Goal: Task Accomplishment & Management: Complete application form

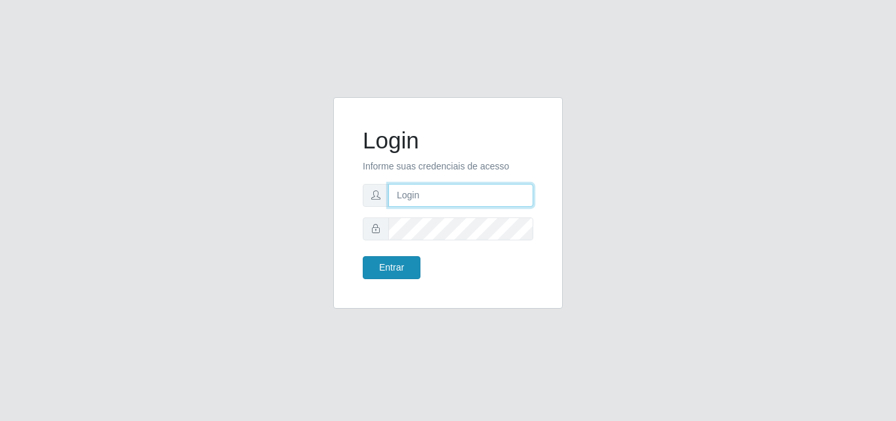
type input "[EMAIL_ADDRESS][DOMAIN_NAME]"
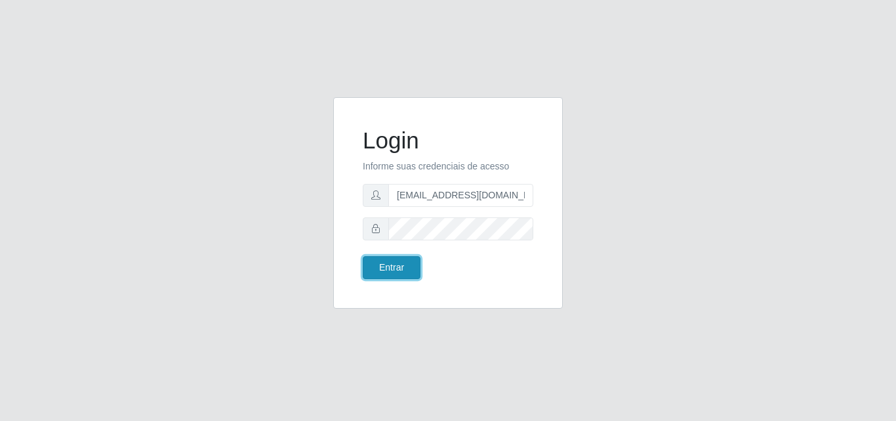
click at [401, 261] on button "Entrar" at bounding box center [392, 267] width 58 height 23
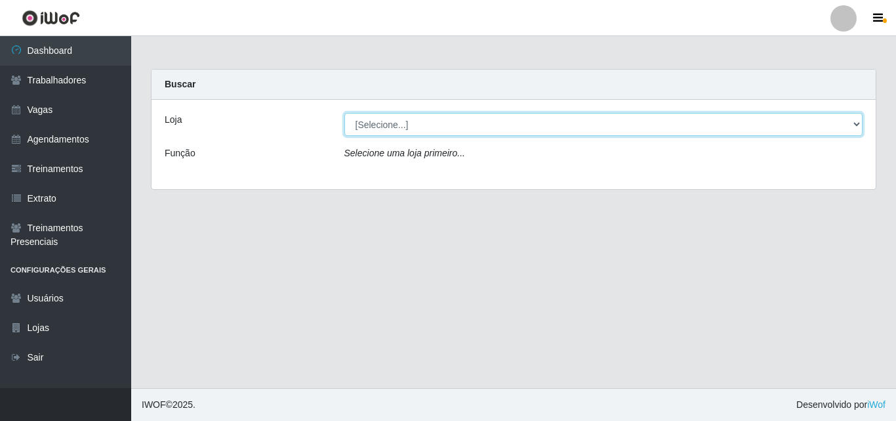
click at [402, 122] on select "[Selecione...] SuperShow - Asa Norte" at bounding box center [603, 124] width 519 height 23
select select "71"
click at [344, 113] on select "[Selecione...] SuperShow - Asa Norte" at bounding box center [603, 124] width 519 height 23
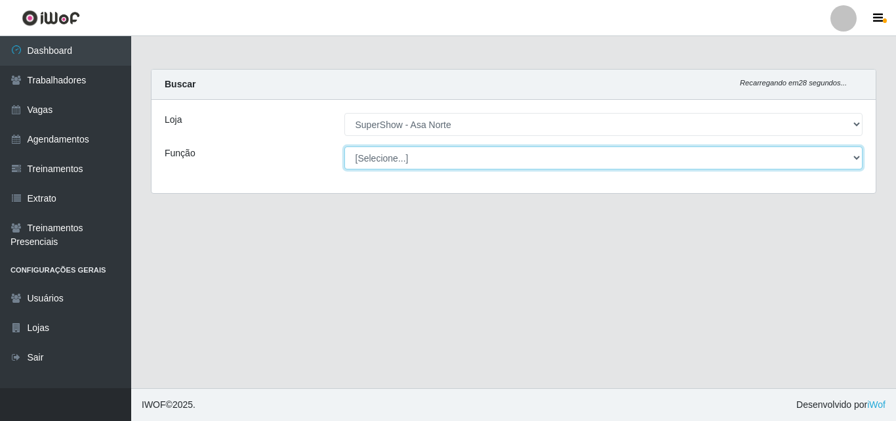
click at [391, 157] on select "[Selecione...] ASG ASG + ASG ++ Auxiliar de Depósito Auxiliar de Depósito + Aux…" at bounding box center [603, 157] width 519 height 23
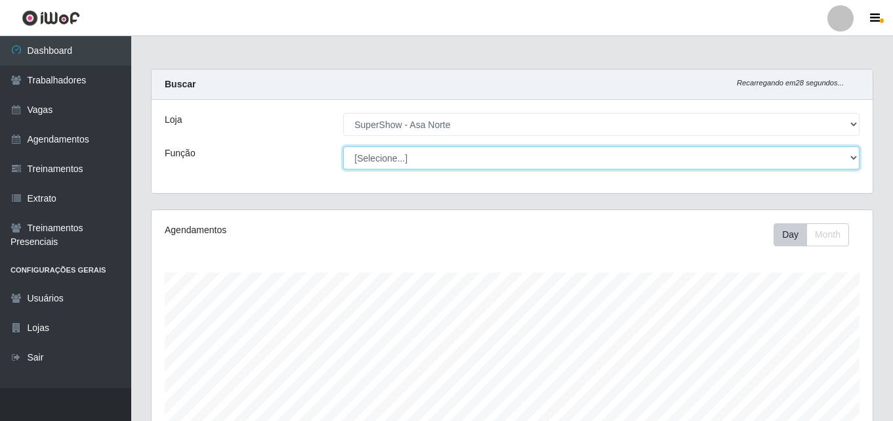
scroll to position [272, 721]
select select "1"
click at [343, 146] on select "[Selecione...] ASG ASG + ASG ++ Auxiliar de Depósito Auxiliar de Depósito + Aux…" at bounding box center [601, 157] width 516 height 23
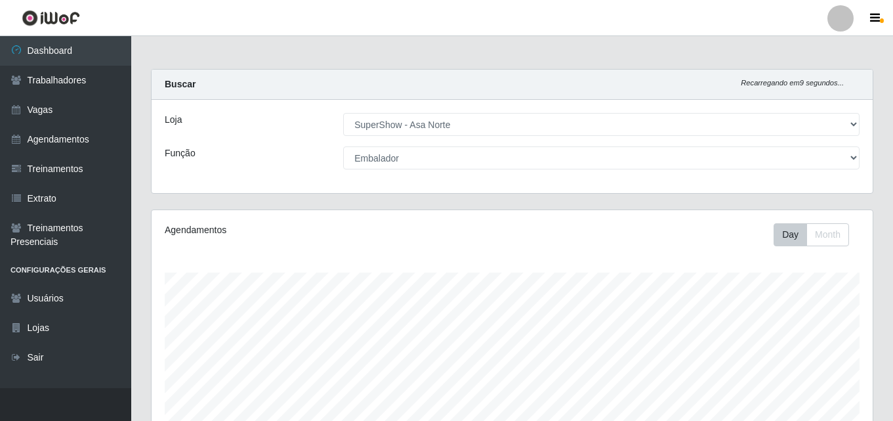
click at [283, 144] on div "Loja [Selecione...] SuperShow - Asa Norte Função [Selecione...] ASG ASG + ASG +…" at bounding box center [512, 146] width 721 height 93
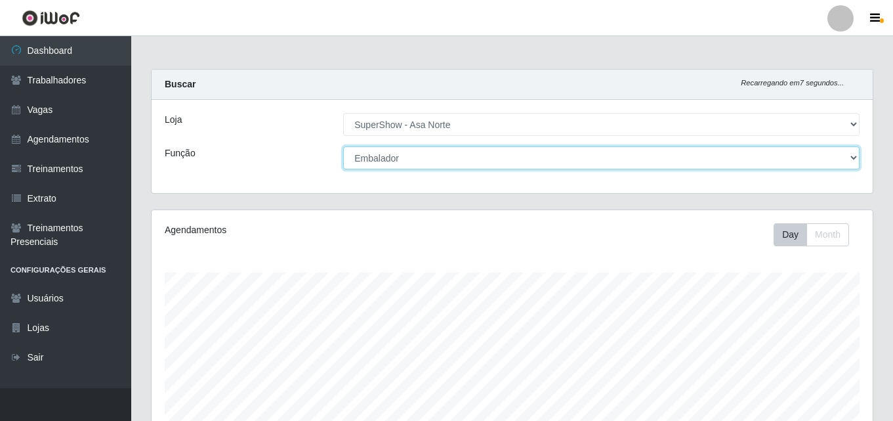
click at [428, 158] on select "[Selecione...] ASG ASG + ASG ++ Auxiliar de Depósito Auxiliar de Depósito + Aux…" at bounding box center [601, 157] width 516 height 23
click at [430, 158] on select "[Selecione...] ASG ASG + ASG ++ Auxiliar de Depósito Auxiliar de Depósito + Aux…" at bounding box center [601, 157] width 516 height 23
click at [434, 162] on select "[Selecione...] ASG ASG + ASG ++ Auxiliar de Depósito Auxiliar de Depósito + Aux…" at bounding box center [601, 157] width 516 height 23
click at [343, 146] on select "[Selecione...] ASG ASG + ASG ++ Auxiliar de Depósito Auxiliar de Depósito + Aux…" at bounding box center [601, 157] width 516 height 23
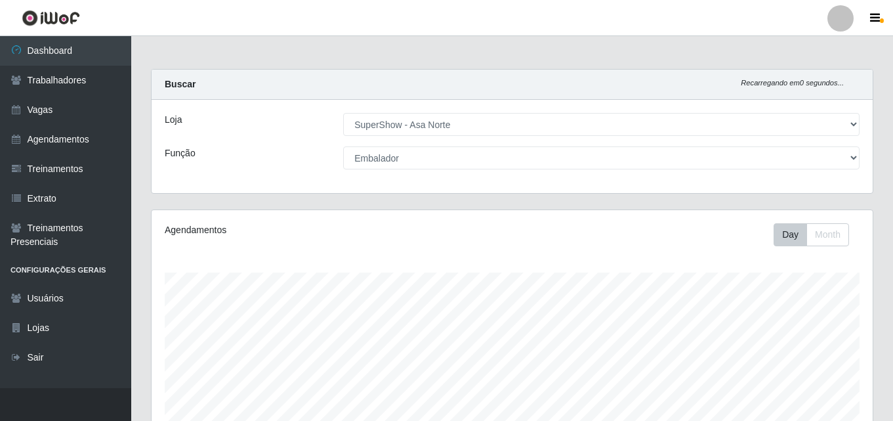
click at [284, 138] on div "Loja [Selecione...] SuperShow - Asa Norte Função [Selecione...] ASG ASG + ASG +…" at bounding box center [512, 146] width 721 height 93
click at [296, 146] on div "Função" at bounding box center [244, 157] width 178 height 23
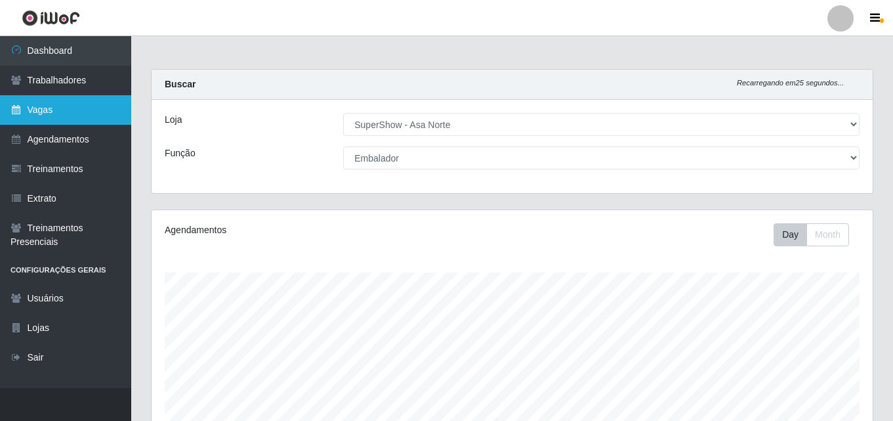
click at [68, 114] on link "Vagas" at bounding box center [65, 110] width 131 height 30
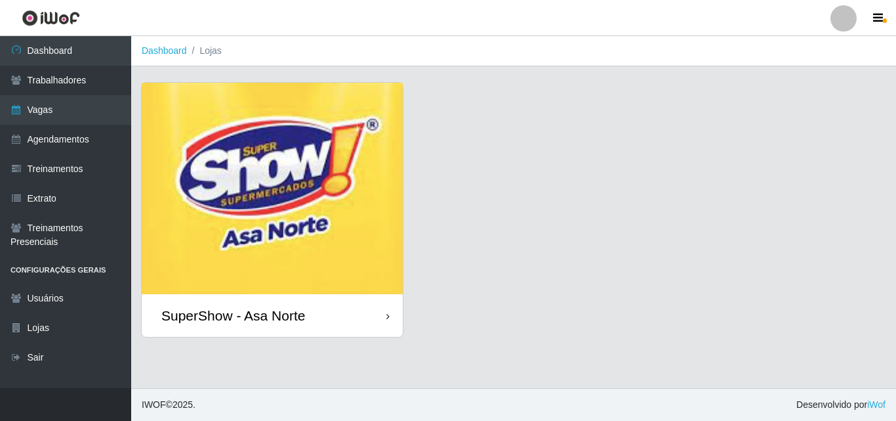
click at [266, 266] on img at bounding box center [272, 188] width 261 height 211
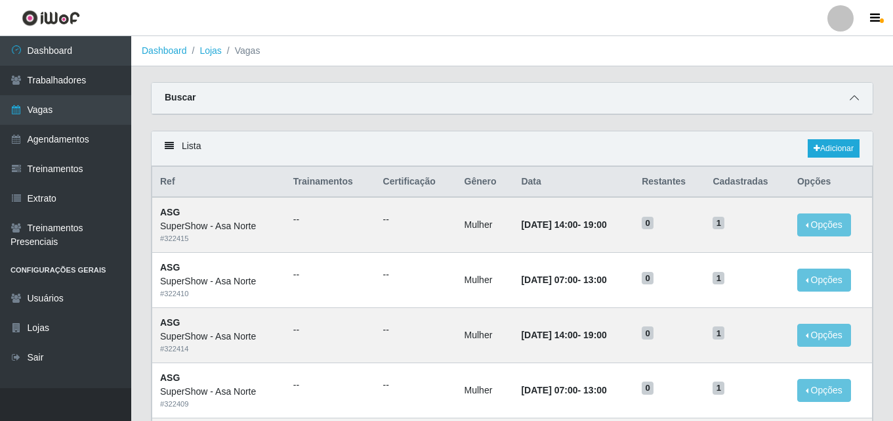
click at [861, 94] on span at bounding box center [854, 98] width 16 height 15
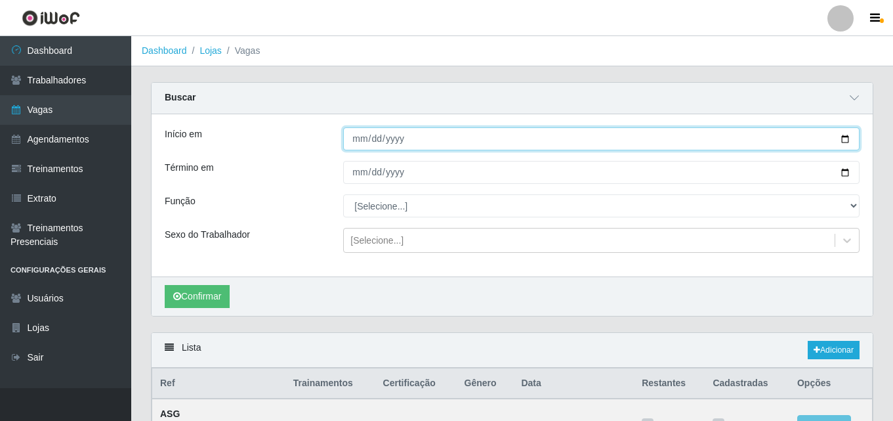
click at [846, 138] on input "Início em" at bounding box center [601, 138] width 516 height 23
type input "[DATE]"
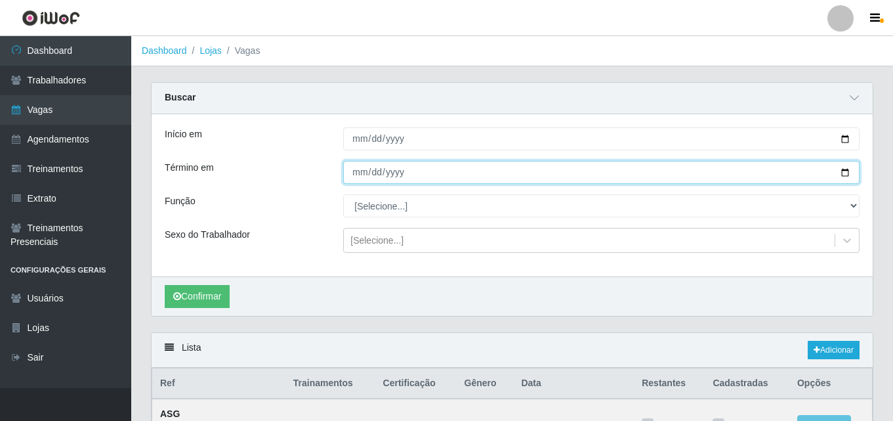
click at [844, 171] on input "Término em" at bounding box center [601, 172] width 516 height 23
type input "[DATE]"
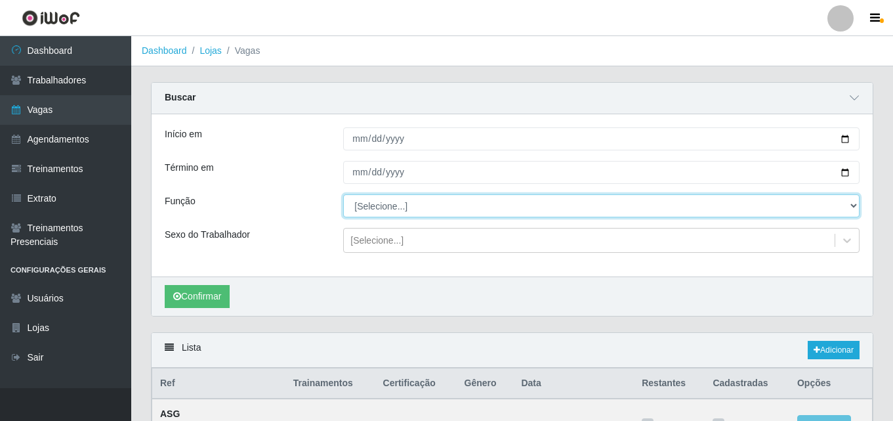
click at [379, 209] on select "[Selecione...] ASG ASG + ASG ++ Auxiliar de Depósito Auxiliar de Depósito + Aux…" at bounding box center [601, 205] width 516 height 23
select select "1"
click at [343, 195] on select "[Selecione...] ASG ASG + ASG ++ Auxiliar de Depósito Auxiliar de Depósito + Aux…" at bounding box center [601, 205] width 516 height 23
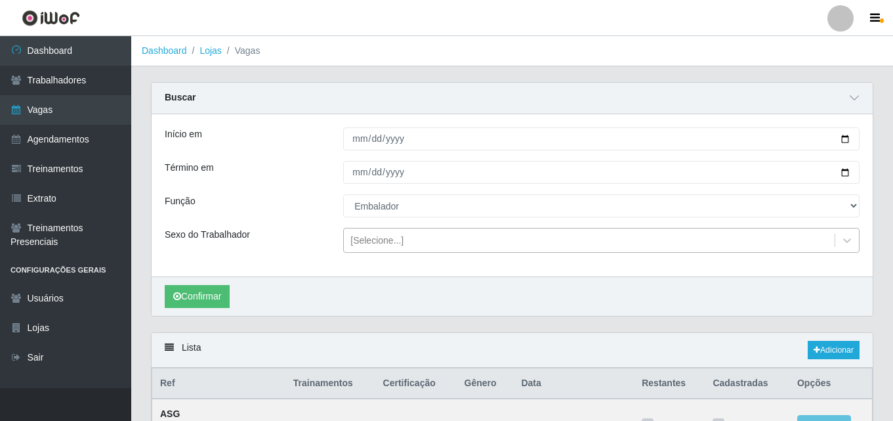
click at [371, 241] on div "[Selecione...]" at bounding box center [376, 241] width 53 height 14
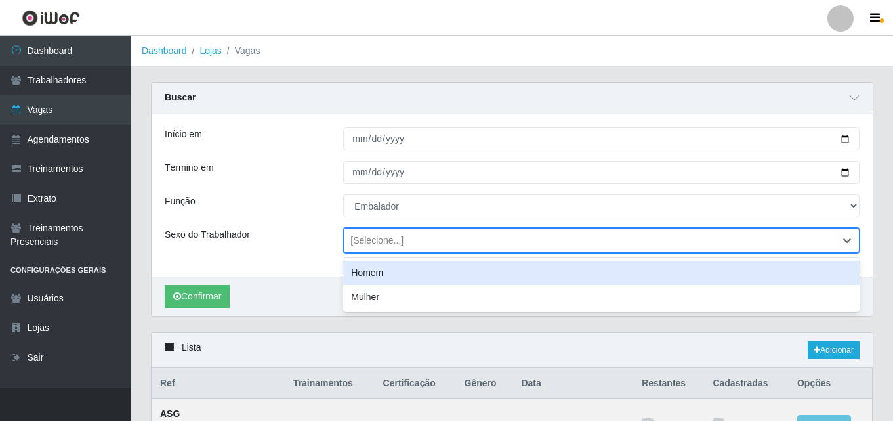
click at [361, 272] on div "Homem" at bounding box center [601, 272] width 516 height 24
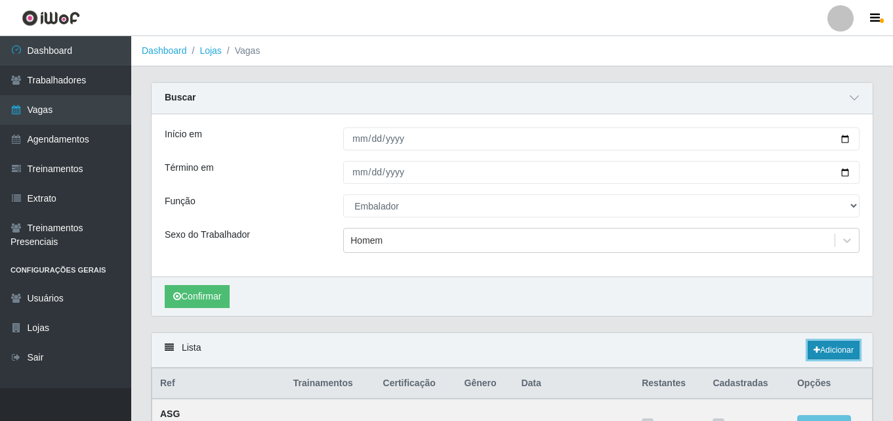
click at [821, 348] on link "Adicionar" at bounding box center [834, 350] width 52 height 18
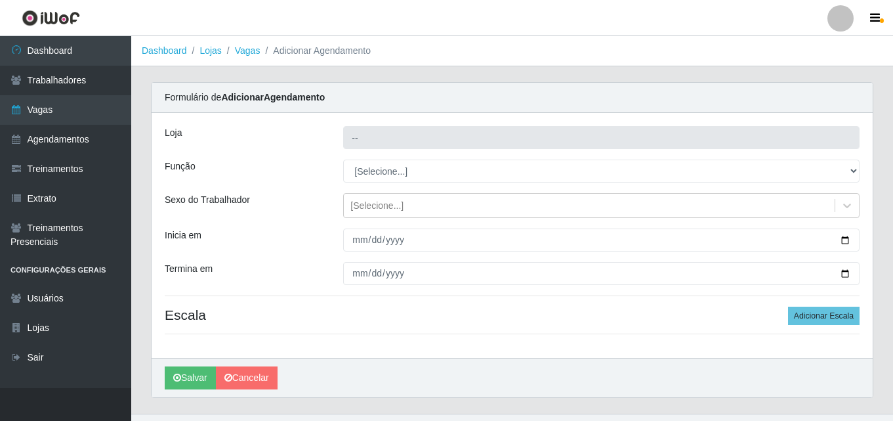
click at [245, 142] on div "Loja" at bounding box center [244, 137] width 178 height 23
type input "SuperShow - Asa Norte"
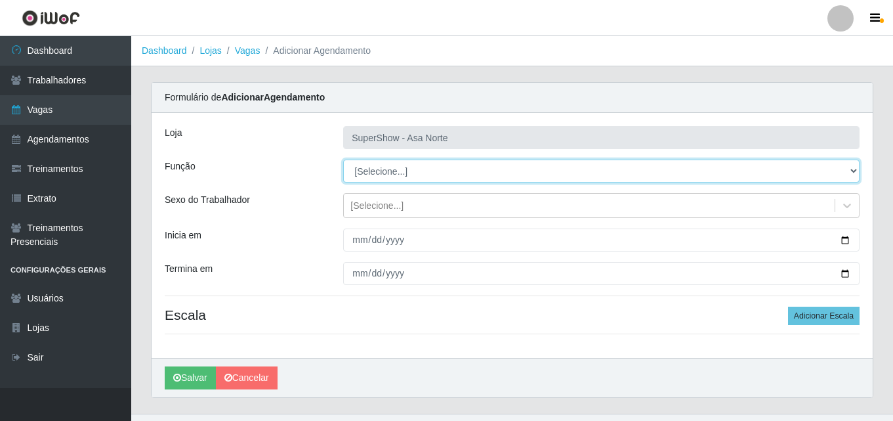
click at [421, 173] on select "[Selecione...] ASG ASG + ASG ++ Auxiliar de Depósito Auxiliar de Depósito + Aux…" at bounding box center [601, 170] width 516 height 23
drag, startPoint x: 420, startPoint y: 172, endPoint x: 401, endPoint y: 178, distance: 20.1
click at [419, 173] on select "[Selecione...] ASG ASG + ASG ++ Auxiliar de Depósito Auxiliar de Depósito + Aux…" at bounding box center [601, 170] width 516 height 23
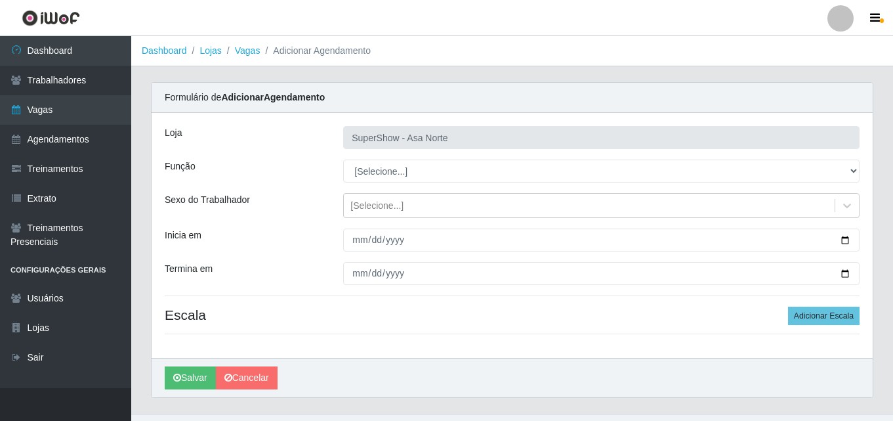
drag, startPoint x: 272, startPoint y: 146, endPoint x: 353, endPoint y: 163, distance: 83.0
click at [274, 146] on div "Loja" at bounding box center [244, 137] width 178 height 23
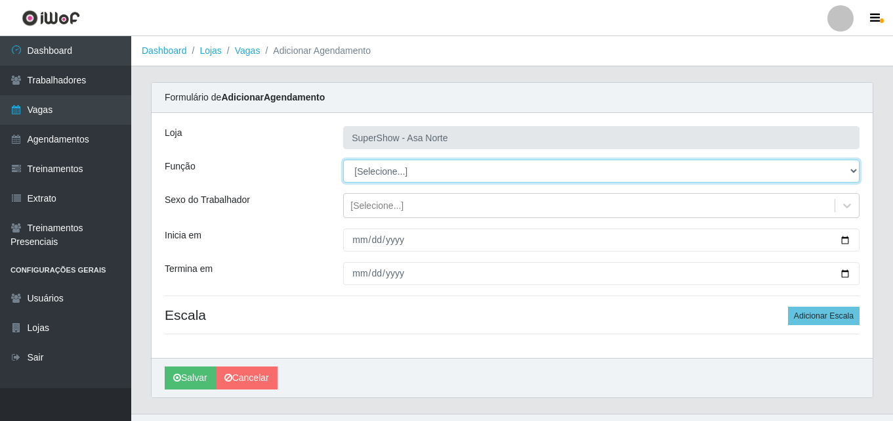
click at [396, 169] on select "[Selecione...] ASG ASG + ASG ++ Auxiliar de Depósito Auxiliar de Depósito + Aux…" at bounding box center [601, 170] width 516 height 23
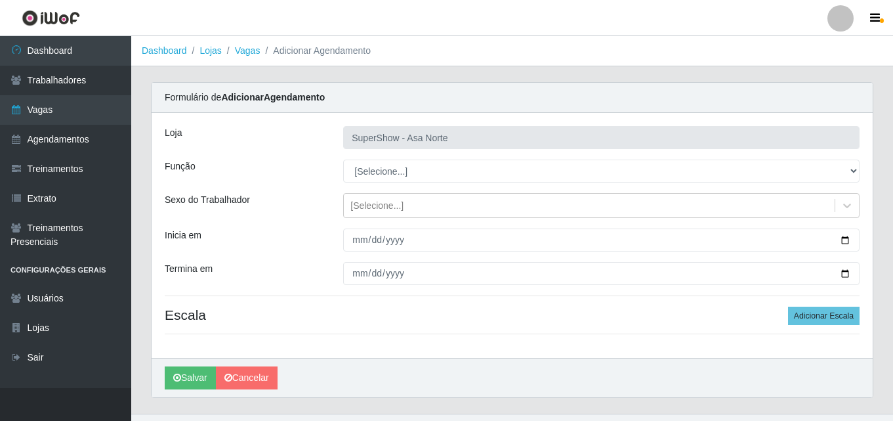
drag, startPoint x: 263, startPoint y: 167, endPoint x: 369, endPoint y: 171, distance: 106.4
click at [277, 167] on div "Função" at bounding box center [244, 170] width 178 height 23
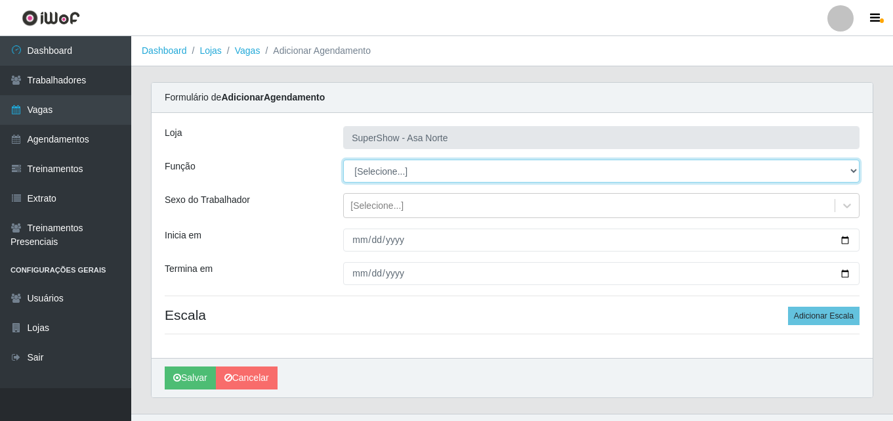
click at [401, 167] on select "[Selecione...] ASG ASG + ASG ++ Auxiliar de Depósito Auxiliar de Depósito + Aux…" at bounding box center [601, 170] width 516 height 23
select select "1"
click at [343, 159] on select "[Selecione...] ASG ASG + ASG ++ Auxiliar de Depósito Auxiliar de Depósito + Aux…" at bounding box center [601, 170] width 516 height 23
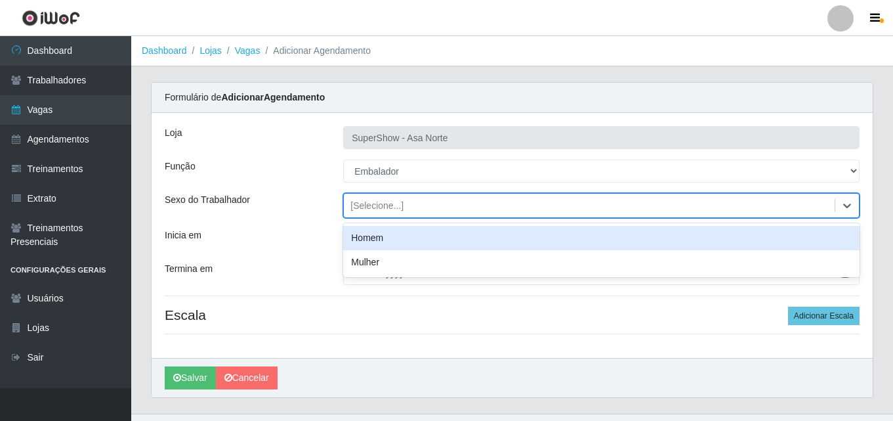
click at [388, 203] on div "[Selecione...]" at bounding box center [376, 206] width 53 height 14
click at [388, 239] on div "Homem" at bounding box center [601, 238] width 516 height 24
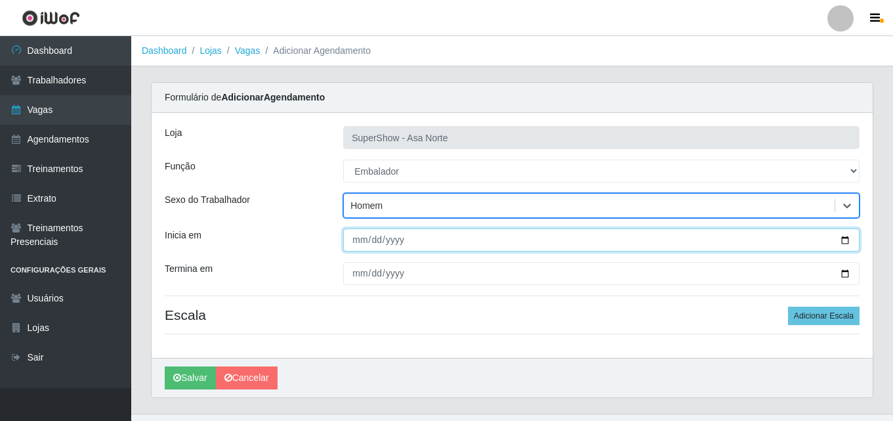
click at [356, 241] on input "Inicia em" at bounding box center [601, 239] width 516 height 23
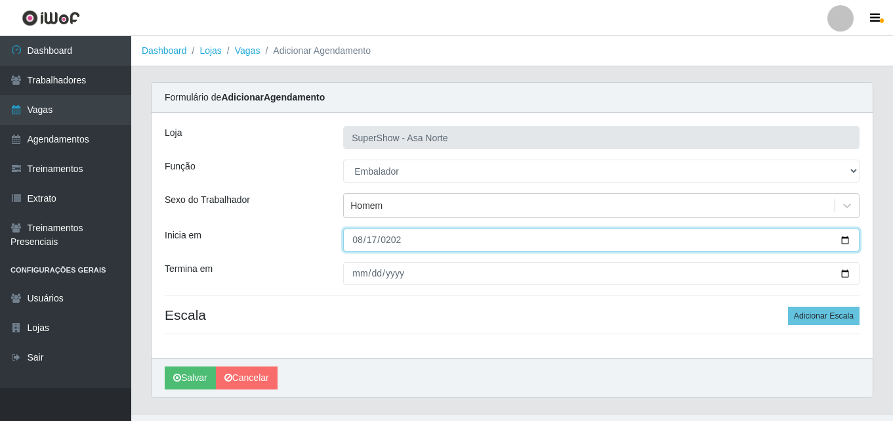
type input "[DATE]"
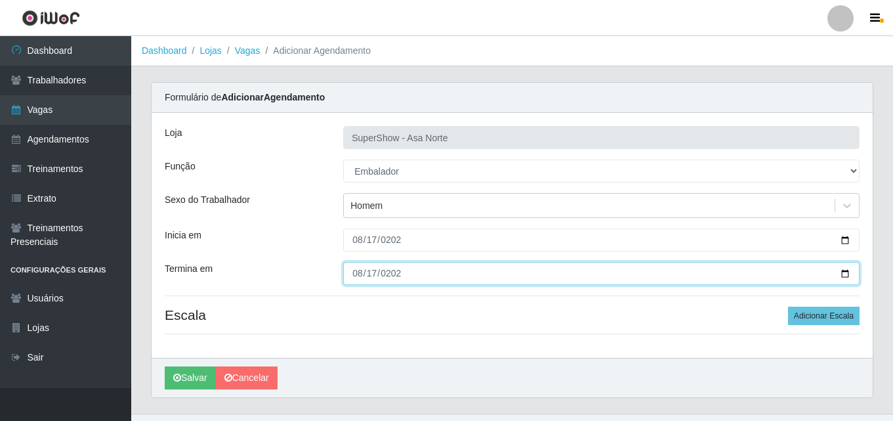
type input "[DATE]"
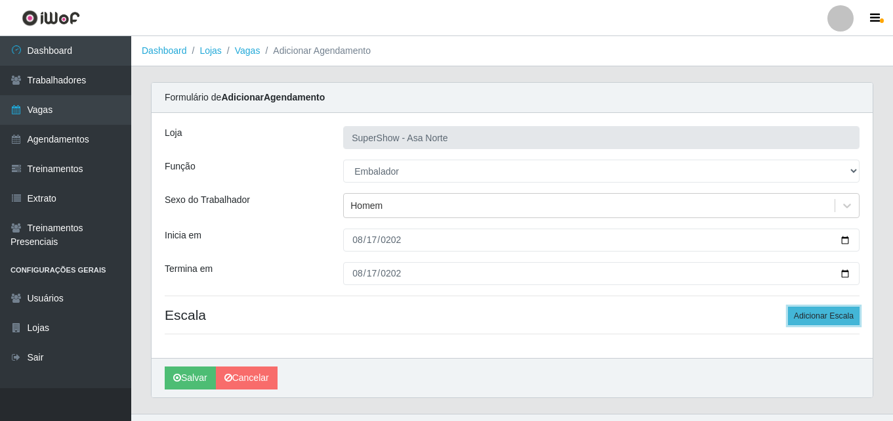
click at [812, 314] on button "Adicionar Escala" at bounding box center [824, 315] width 72 height 18
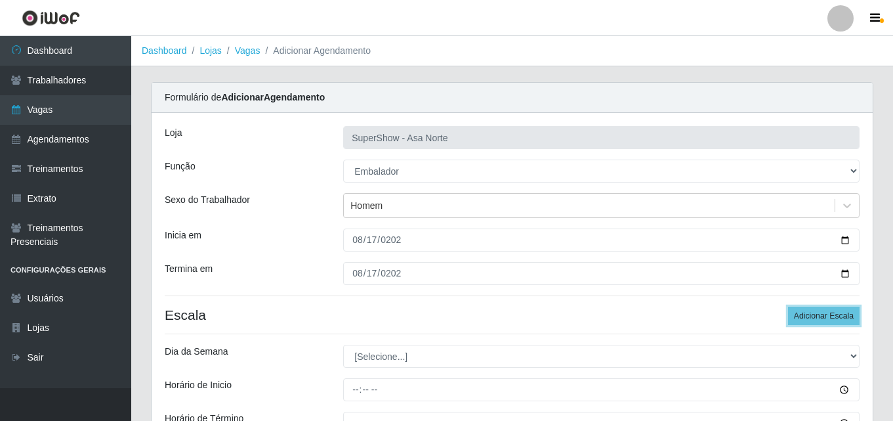
scroll to position [66, 0]
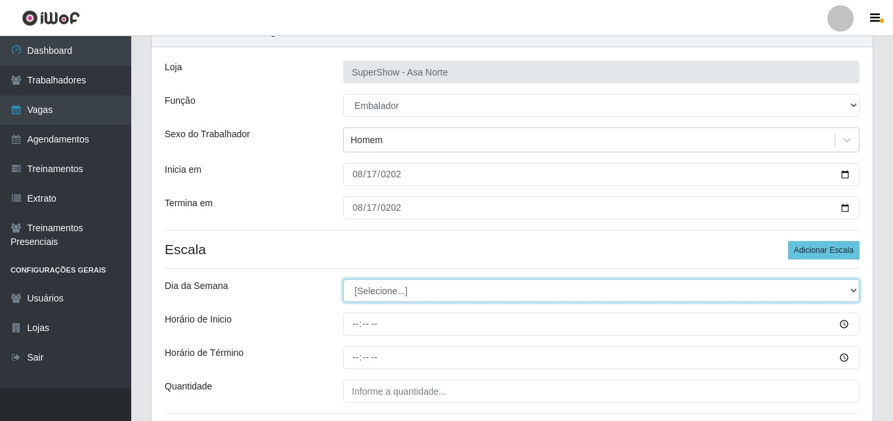
click at [406, 291] on select "[Selecione...] Segunda Terça Quarta Quinta Sexta Sábado Domingo" at bounding box center [601, 290] width 516 height 23
select select "0"
click at [343, 279] on select "[Selecione...] Segunda Terça Quarta Quinta Sexta Sábado Domingo" at bounding box center [601, 290] width 516 height 23
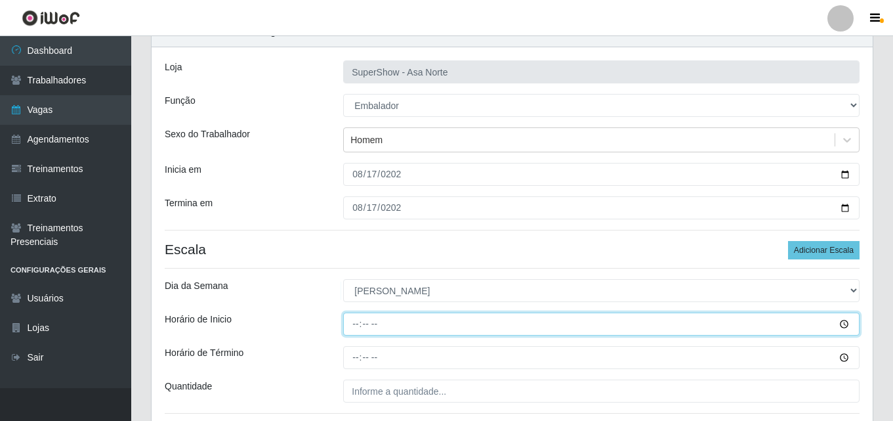
click at [360, 326] on input "Horário de Inicio" at bounding box center [601, 323] width 516 height 23
type input "06:30"
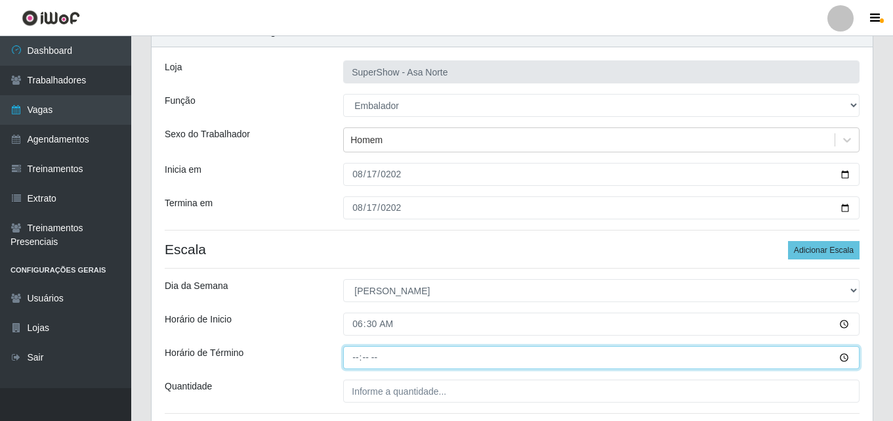
type input "12:00"
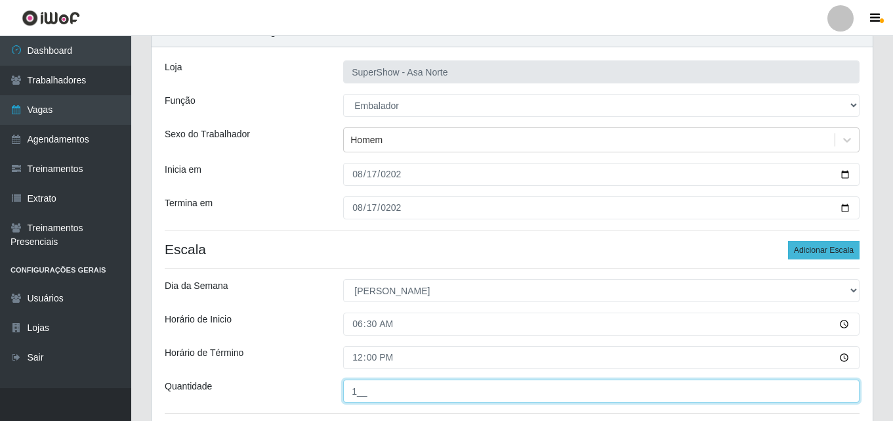
type input "1__"
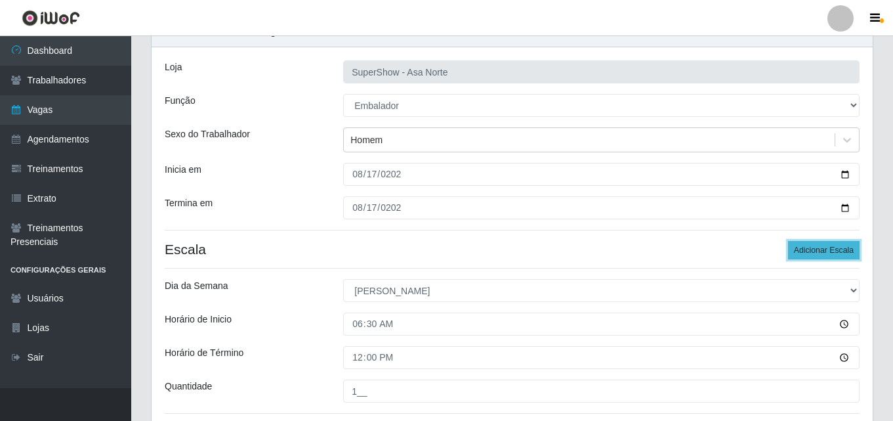
click at [814, 243] on button "Adicionar Escala" at bounding box center [824, 250] width 72 height 18
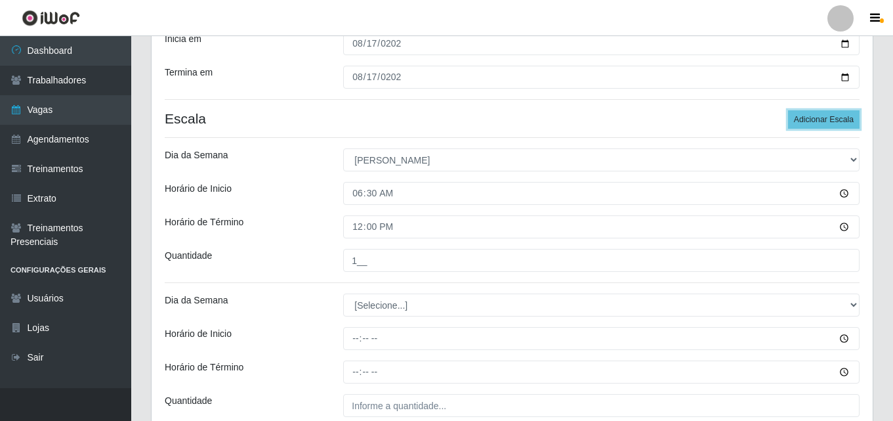
scroll to position [197, 0]
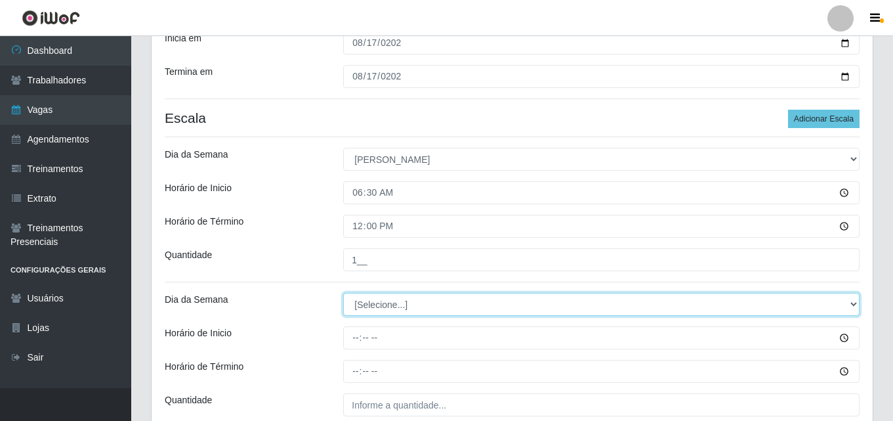
click at [423, 304] on select "[Selecione...] Segunda Terça Quarta Quinta Sexta Sábado Domingo" at bounding box center [601, 304] width 516 height 23
select select "0"
click at [343, 293] on select "[Selecione...] Segunda Terça Quarta Quinta Sexta Sábado Domingo" at bounding box center [601, 304] width 516 height 23
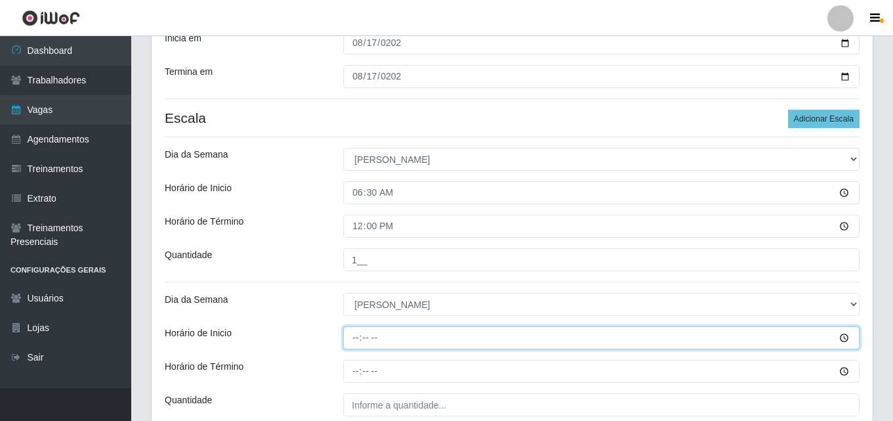
click at [354, 340] on input "Horário de Inicio" at bounding box center [601, 337] width 516 height 23
type input "09:00"
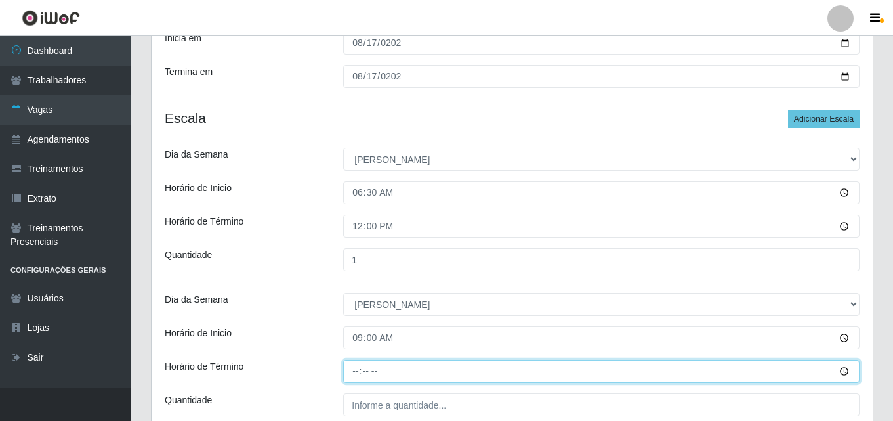
type input "15:00"
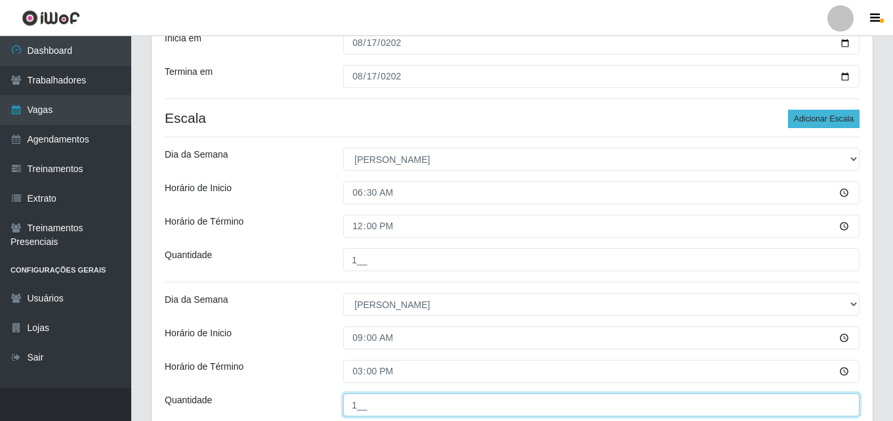
type input "1__"
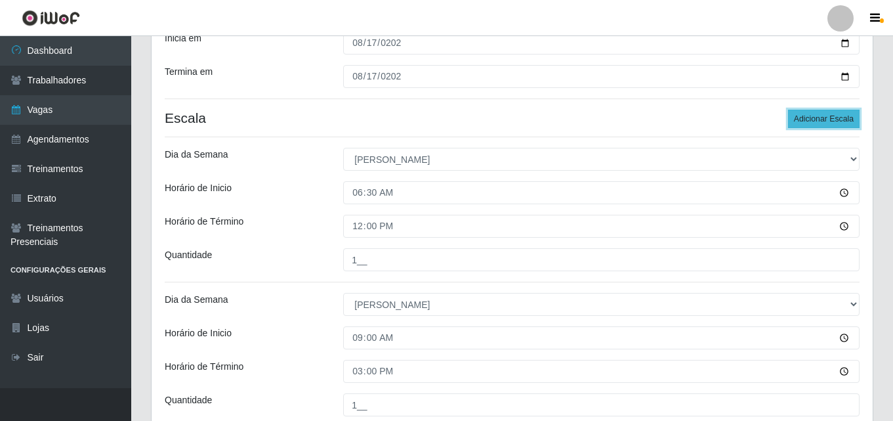
click at [829, 125] on button "Adicionar Escala" at bounding box center [824, 119] width 72 height 18
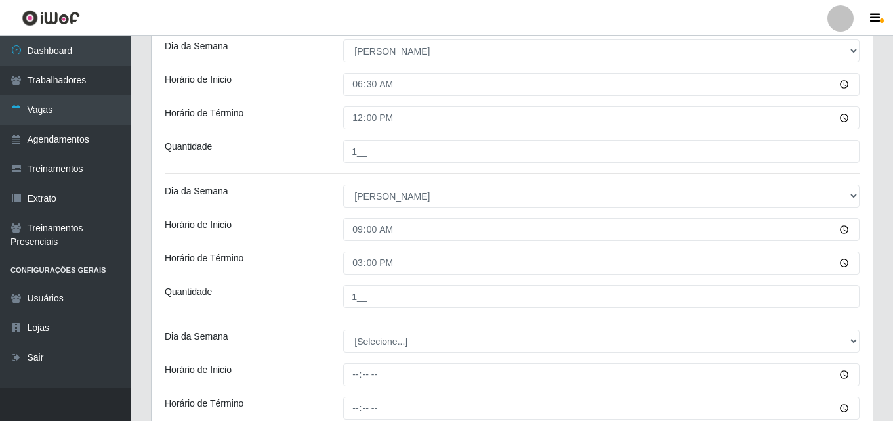
scroll to position [328, 0]
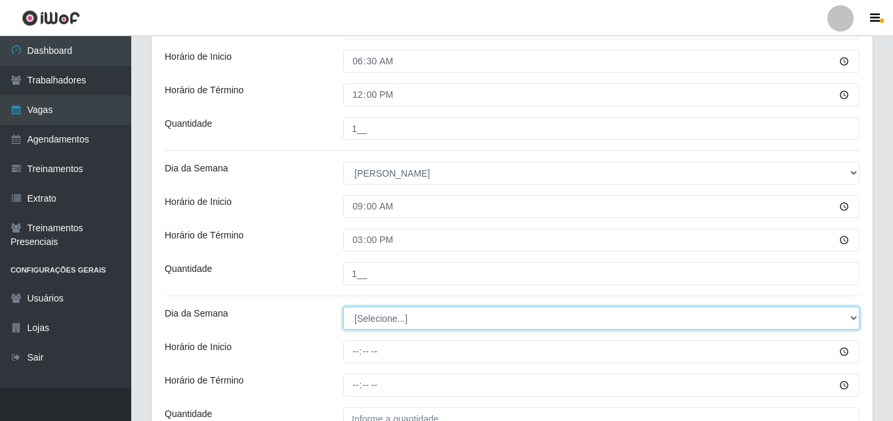
click at [438, 314] on select "[Selecione...] Segunda Terça Quarta Quinta Sexta Sábado Domingo" at bounding box center [601, 317] width 516 height 23
select select "0"
click at [343, 306] on select "[Selecione...] Segunda Terça Quarta Quinta Sexta Sábado Domingo" at bounding box center [601, 317] width 516 height 23
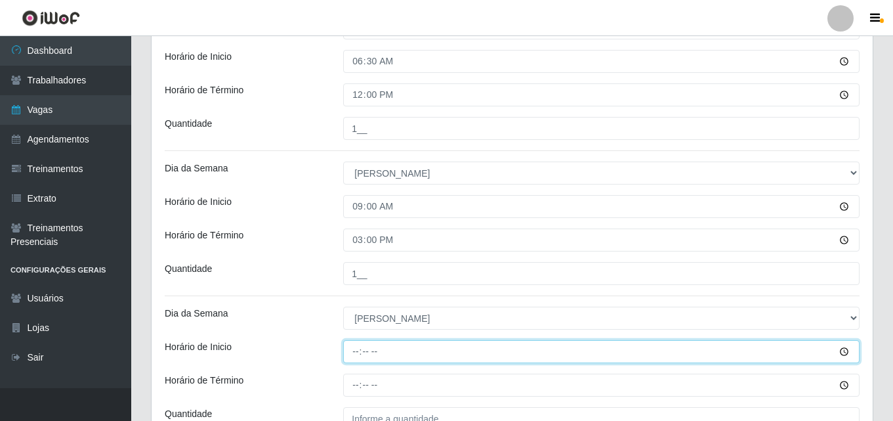
type input "12:00"
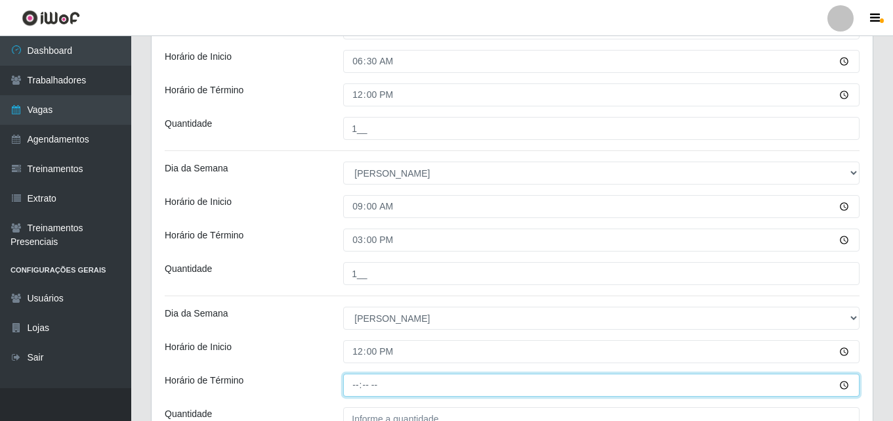
type input "17:00"
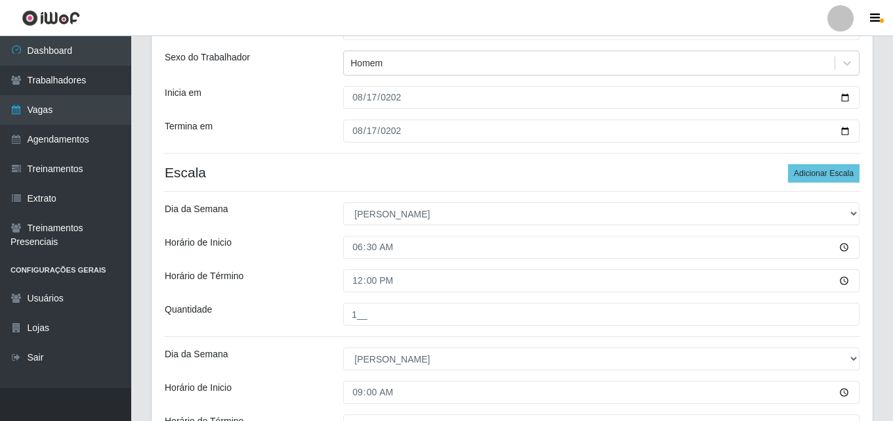
scroll to position [140, 0]
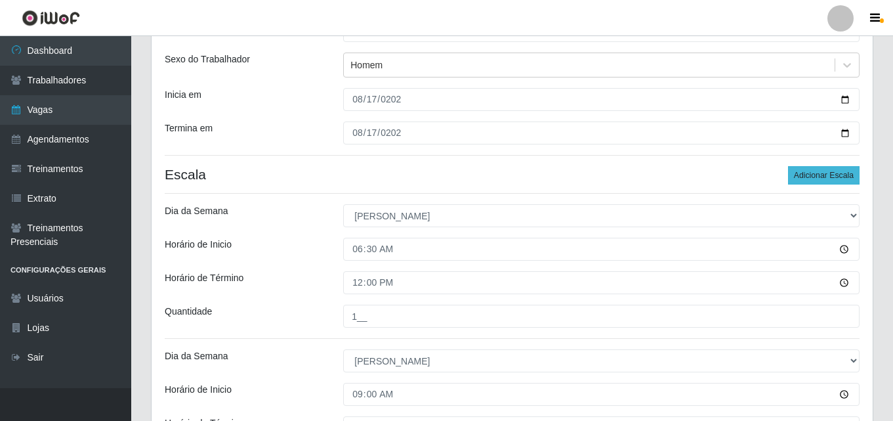
type input "1__"
click at [816, 168] on button "Adicionar Escala" at bounding box center [824, 175] width 72 height 18
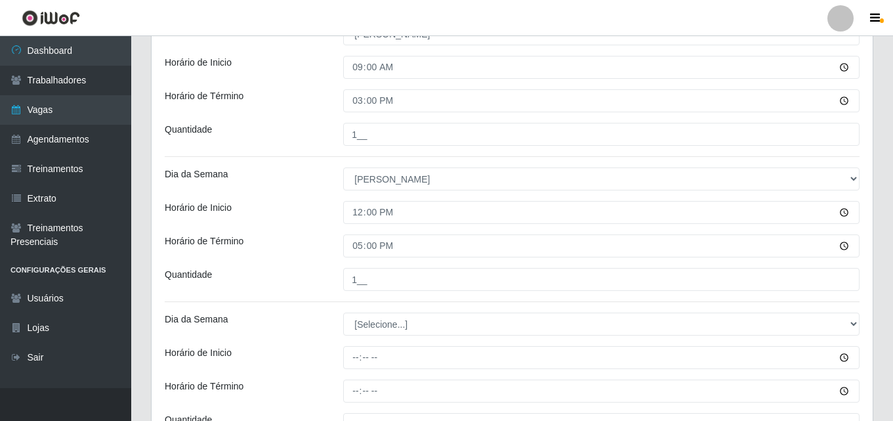
scroll to position [468, 0]
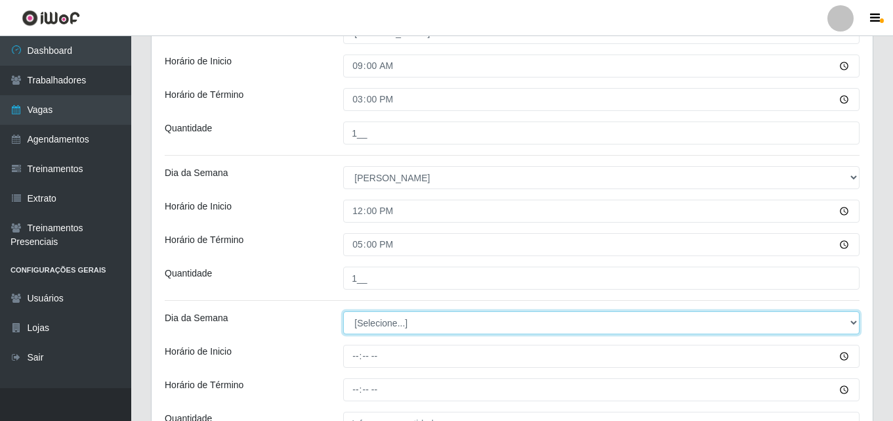
click at [386, 325] on select "[Selecione...] Segunda Terça Quarta Quinta Sexta Sábado Domingo" at bounding box center [601, 322] width 516 height 23
select select "0"
click at [343, 311] on select "[Selecione...] Segunda Terça Quarta Quinta Sexta Sábado Domingo" at bounding box center [601, 322] width 516 height 23
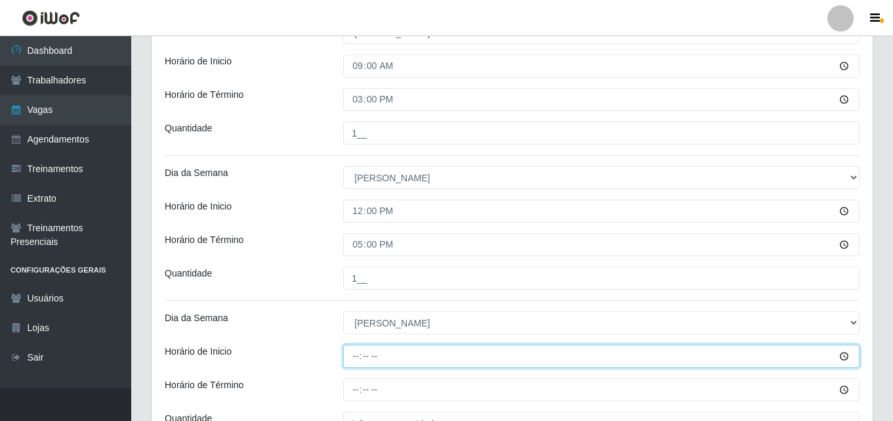
click at [356, 358] on input "Horário de Inicio" at bounding box center [601, 355] width 516 height 23
type input "15:00"
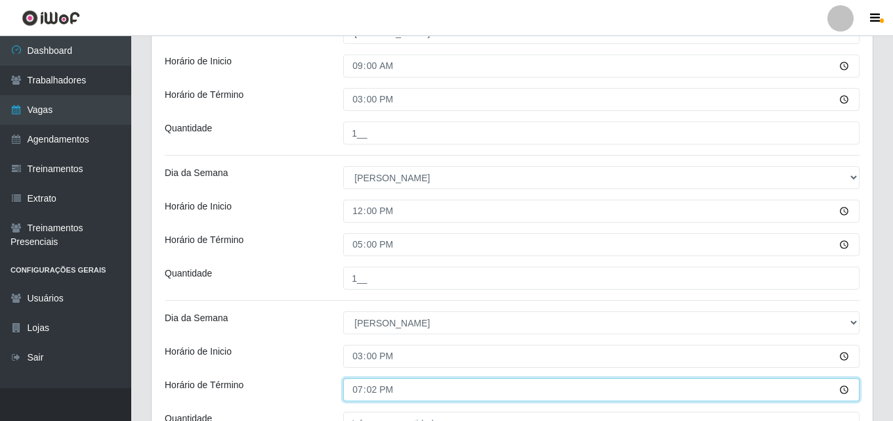
type input "19:20"
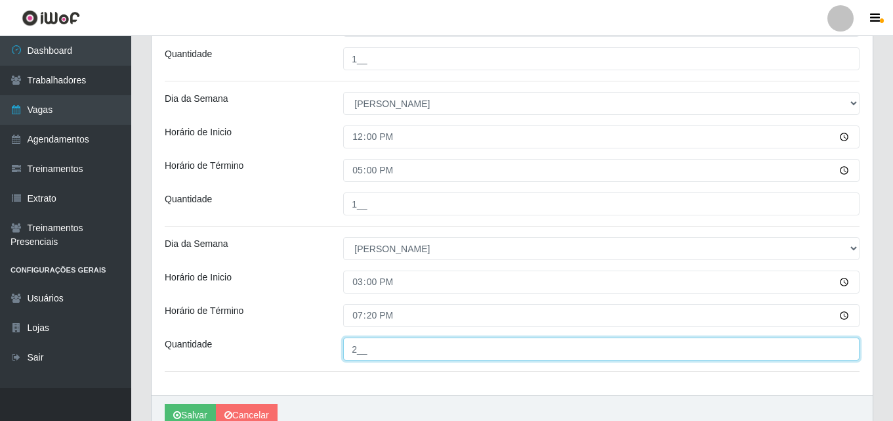
scroll to position [606, 0]
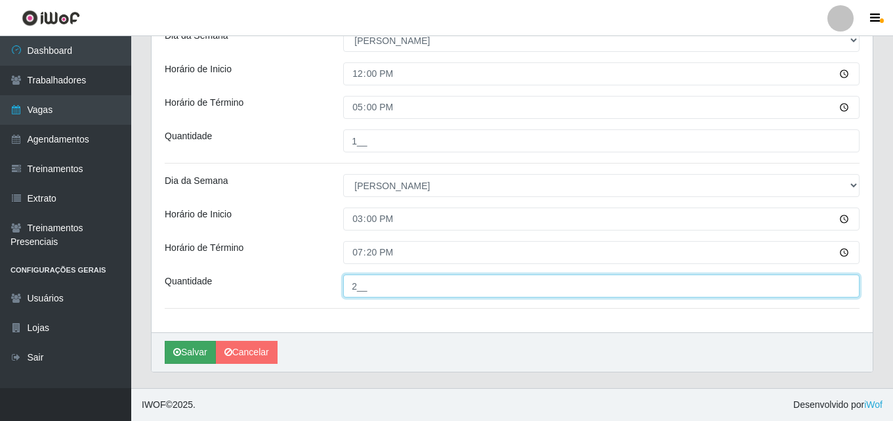
type input "2__"
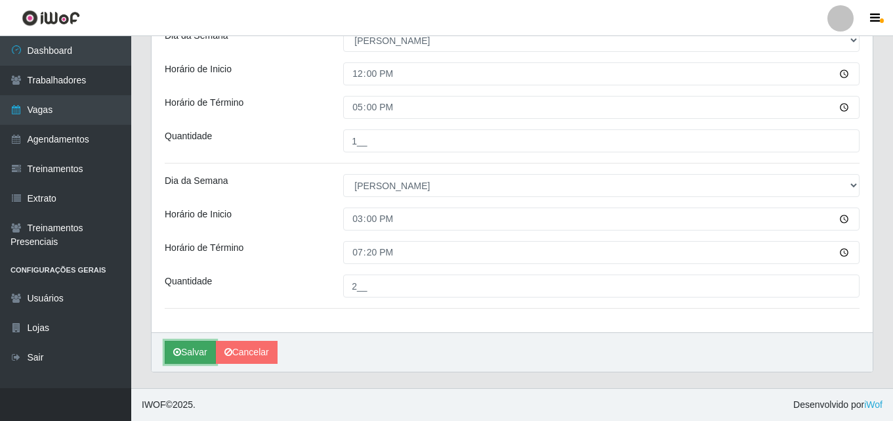
click at [190, 347] on button "Salvar" at bounding box center [190, 352] width 51 height 23
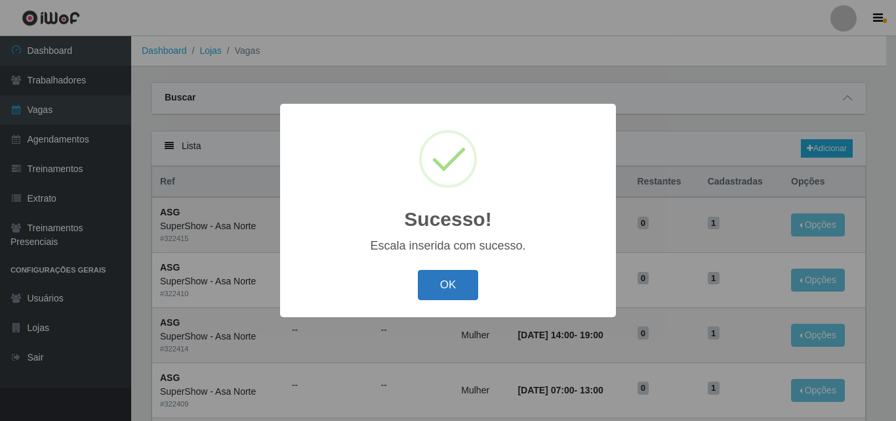
click at [456, 285] on button "OK" at bounding box center [448, 285] width 61 height 31
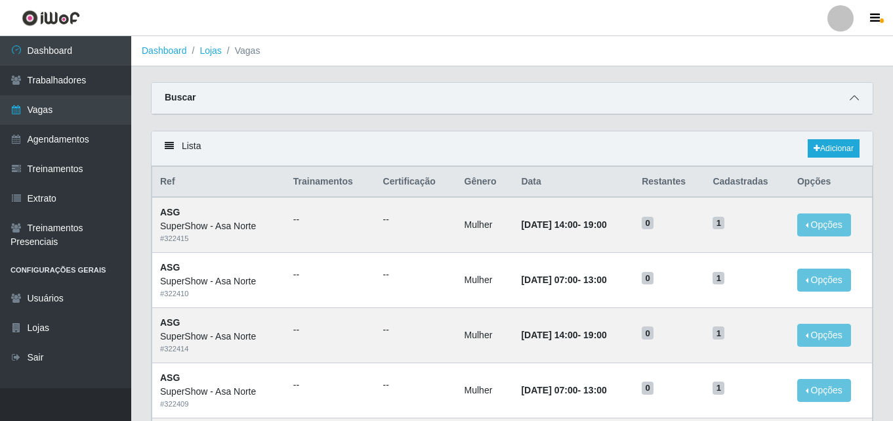
click at [854, 102] on icon at bounding box center [854, 97] width 9 height 9
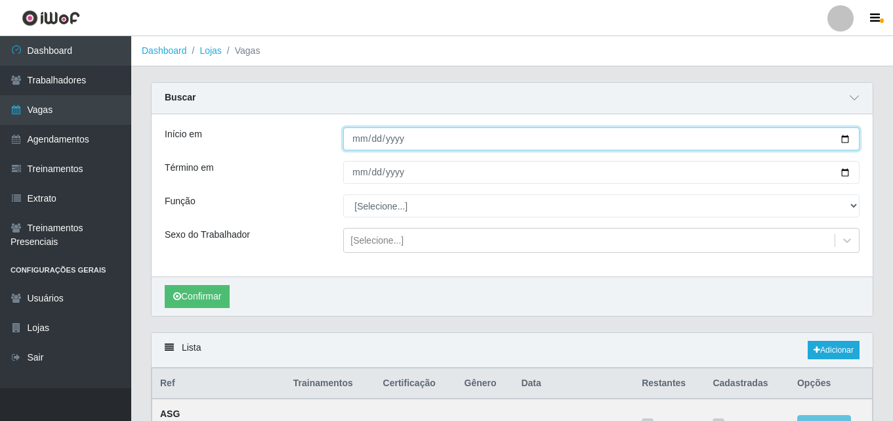
click at [846, 137] on input "Início em" at bounding box center [601, 138] width 516 height 23
type input "[DATE]"
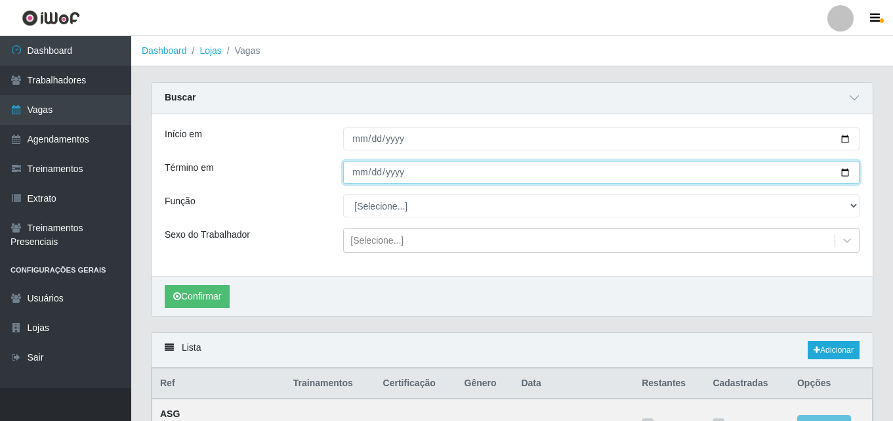
click at [846, 171] on input "Término em" at bounding box center [601, 172] width 516 height 23
type input "[DATE]"
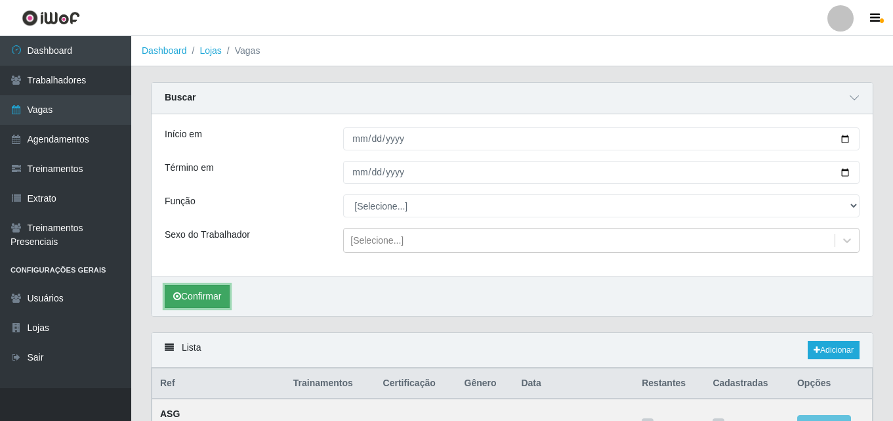
click at [201, 295] on button "Confirmar" at bounding box center [197, 296] width 65 height 23
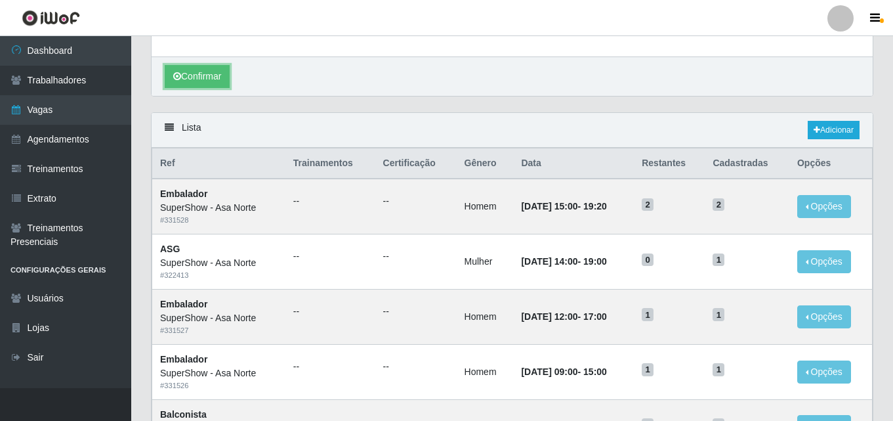
scroll to position [190, 0]
